Goal: Find specific page/section: Find specific page/section

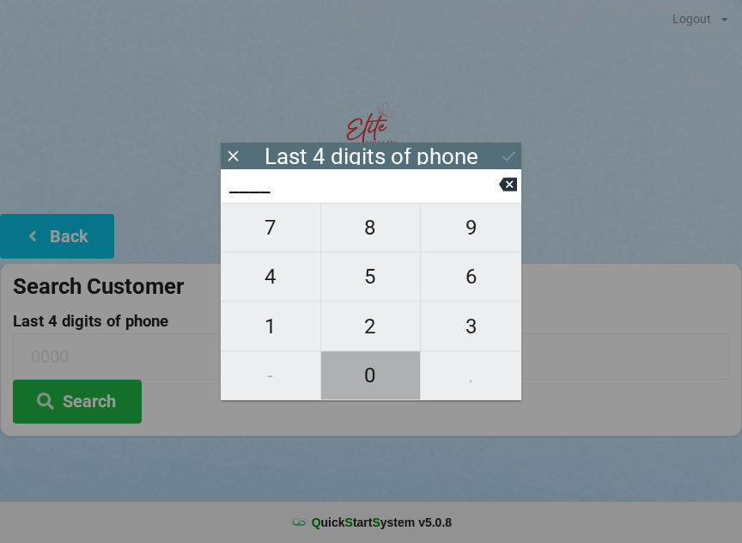
click at [366, 371] on span "0" at bounding box center [371, 375] width 100 height 36
type input "0___"
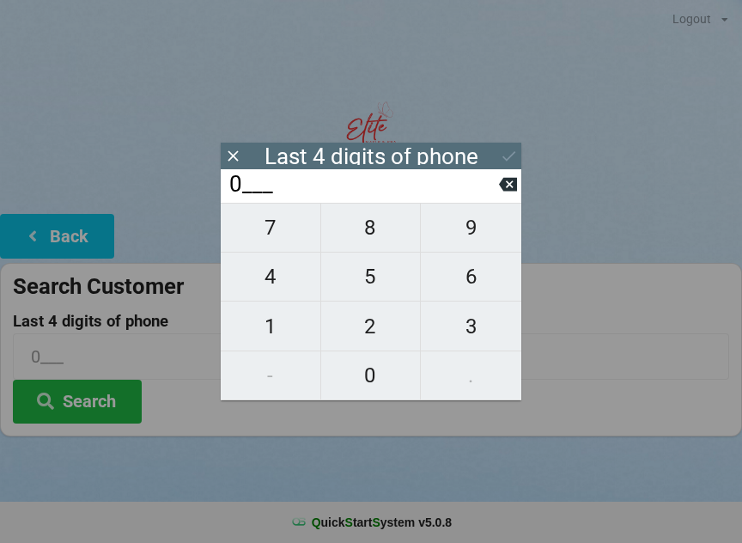
click at [455, 333] on span "3" at bounding box center [471, 326] width 101 height 36
type input "03__"
click at [481, 271] on span "6" at bounding box center [471, 277] width 101 height 36
type input "036_"
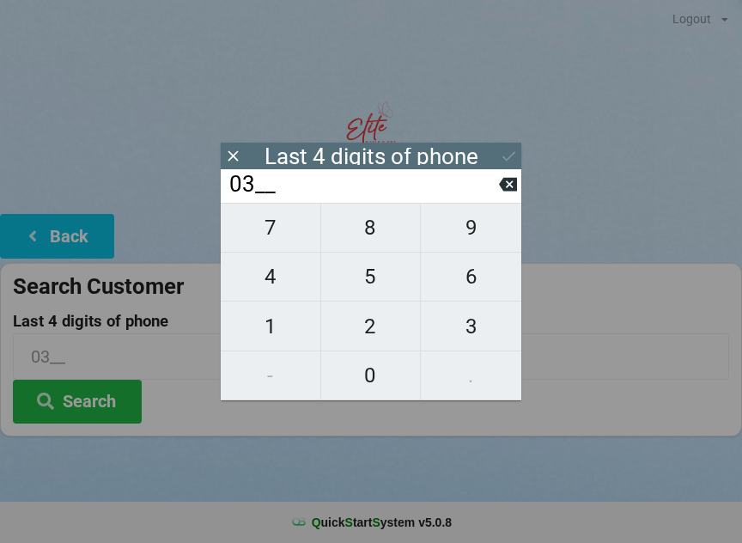
type input "036_"
click at [358, 372] on span "0" at bounding box center [371, 375] width 100 height 36
type input "0360"
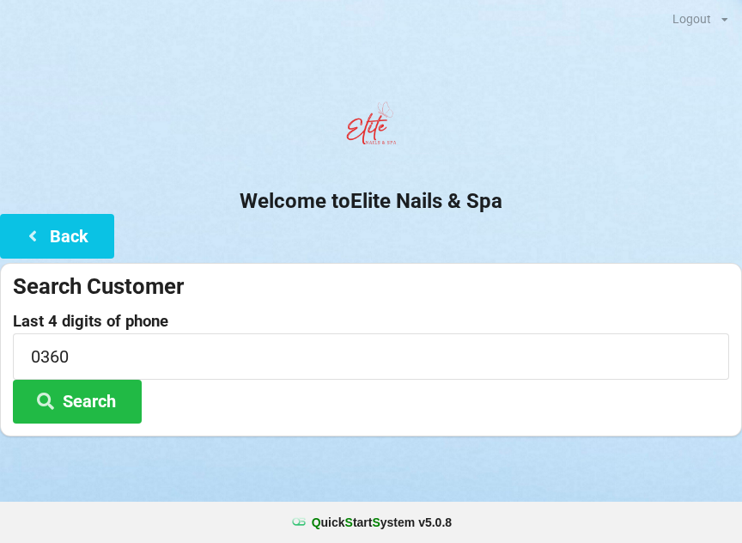
click at [89, 400] on button "Search" at bounding box center [77, 402] width 129 height 44
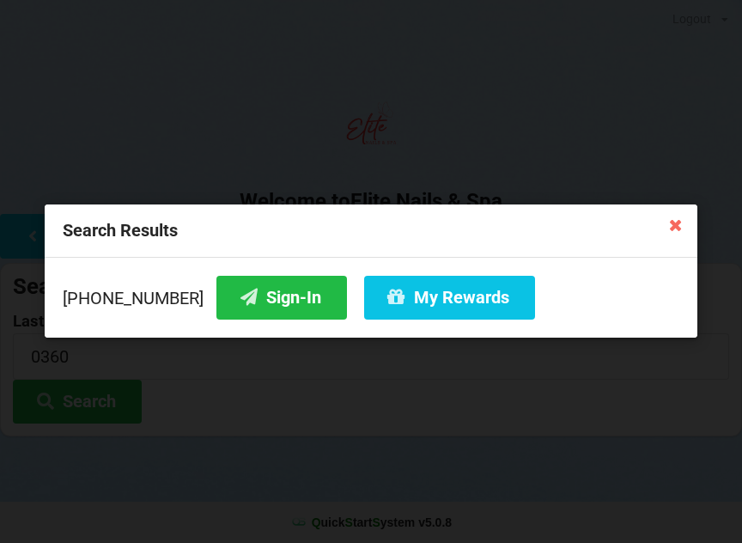
click at [275, 301] on button "Sign-In" at bounding box center [282, 298] width 131 height 44
